Goal: Check status: Check status

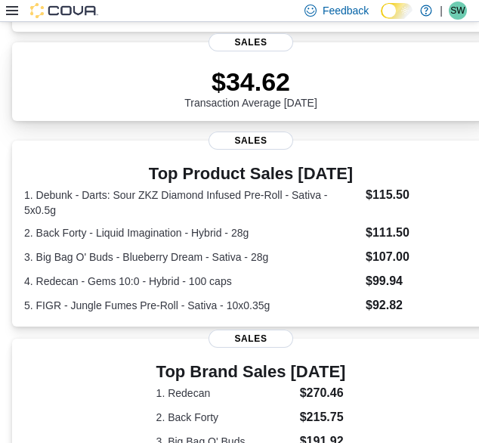
scroll to position [534, 0]
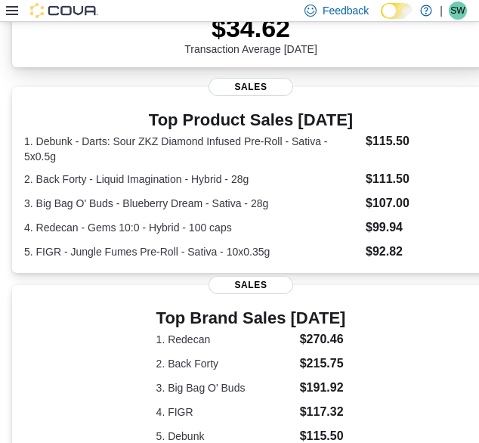
click at [393, 233] on dd "$99.94" at bounding box center [422, 227] width 112 height 18
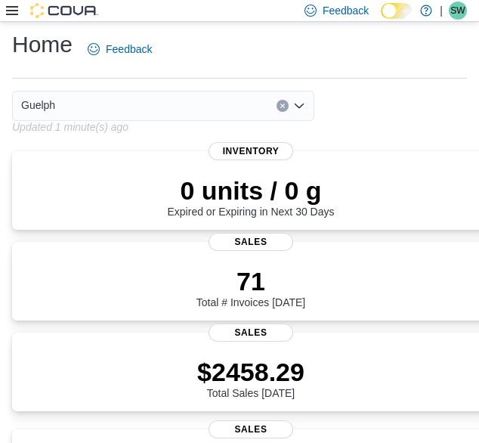
scroll to position [0, 0]
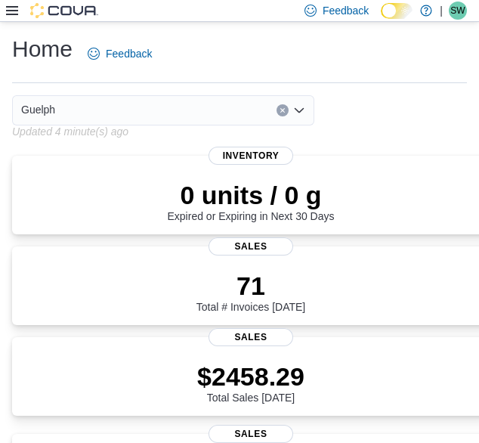
click at [369, 123] on div "Guelph" at bounding box center [250, 110] width 477 height 30
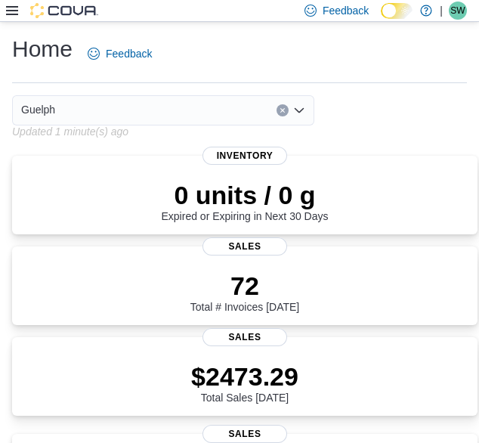
drag, startPoint x: 394, startPoint y: 111, endPoint x: 351, endPoint y: 63, distance: 65.3
click at [351, 63] on div "Home Feedback" at bounding box center [239, 53] width 455 height 39
click at [396, 123] on div "Guelph" at bounding box center [244, 110] width 465 height 30
click at [355, 58] on div "Home Feedback" at bounding box center [239, 53] width 455 height 39
click at [293, 75] on div "Home Feedback" at bounding box center [239, 58] width 455 height 49
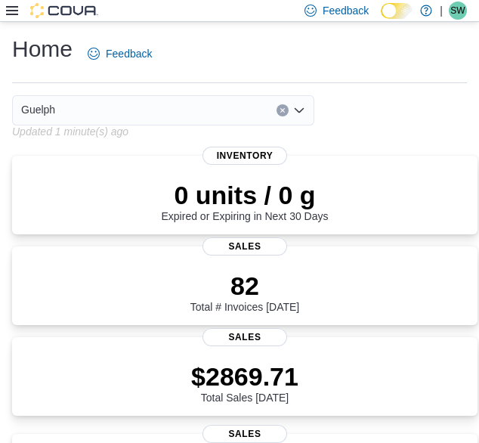
drag, startPoint x: 403, startPoint y: 113, endPoint x: 390, endPoint y: 97, distance: 21.5
click at [390, 97] on div "Guelph" at bounding box center [244, 110] width 465 height 30
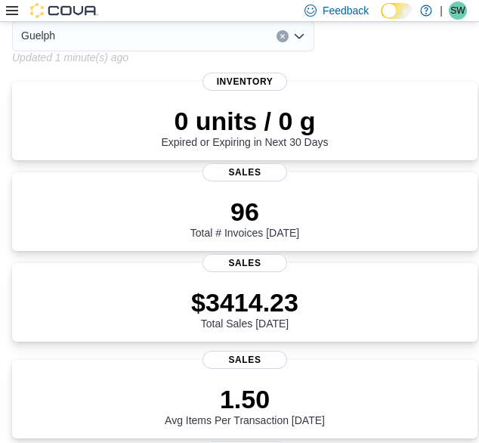
scroll to position [73, 0]
